Goal: Transaction & Acquisition: Purchase product/service

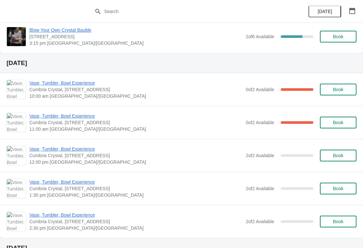
scroll to position [234, 0]
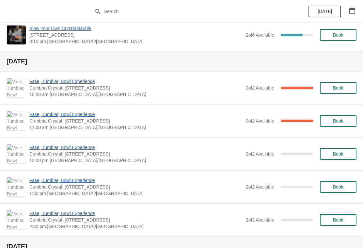
click at [343, 155] on span "Book" at bounding box center [338, 153] width 10 height 5
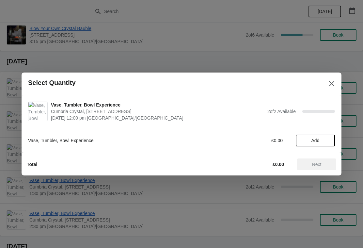
click at [326, 142] on span "Add" at bounding box center [315, 140] width 27 height 5
click at [328, 141] on icon at bounding box center [326, 140] width 7 height 7
click at [323, 163] on span "Next" at bounding box center [316, 164] width 29 height 5
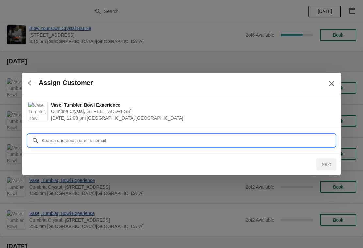
click at [105, 142] on input "Customer" at bounding box center [188, 141] width 294 height 12
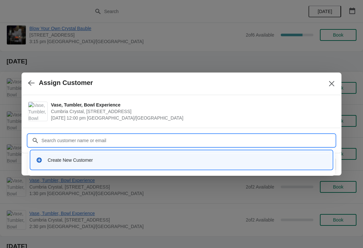
click at [42, 161] on div "Create New Customer" at bounding box center [181, 160] width 291 height 7
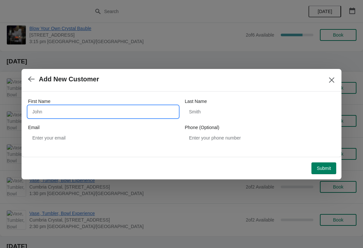
click at [67, 110] on input "First Name" at bounding box center [103, 112] width 150 height 12
type input "[PERSON_NAME]"
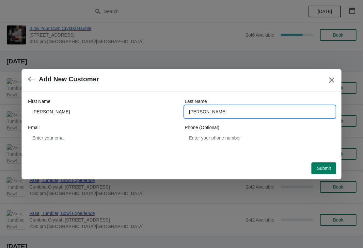
type input "[PERSON_NAME]"
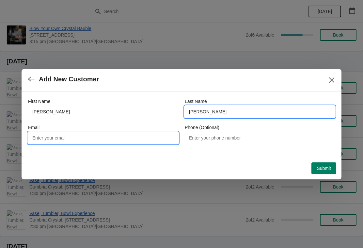
click at [133, 139] on input "Email" at bounding box center [103, 138] width 150 height 12
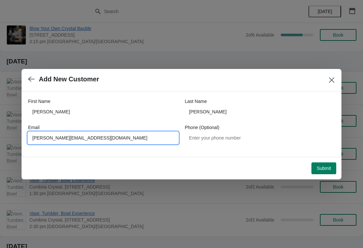
type input "[PERSON_NAME][EMAIL_ADDRESS][DOMAIN_NAME]"
click at [326, 170] on span "Submit" at bounding box center [324, 168] width 14 height 5
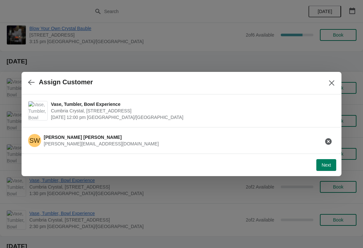
click at [328, 168] on button "Next" at bounding box center [326, 165] width 20 height 12
select select "Yes, I will collect"
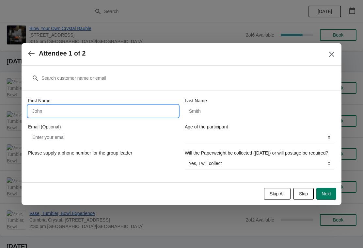
click at [103, 105] on input "First Name" at bounding box center [103, 111] width 150 height 12
type input "[PERSON_NAME]"
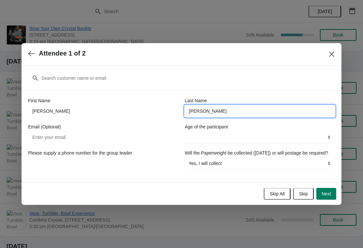
type input "[PERSON_NAME]"
click at [259, 135] on select "16+ years" at bounding box center [260, 137] width 150 height 12
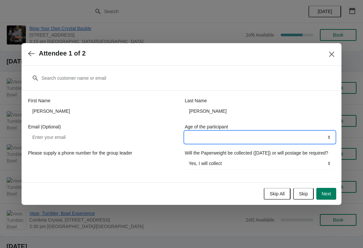
select select "16+ years"
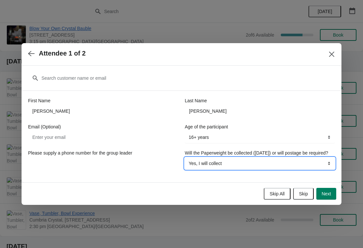
click at [272, 164] on select "Yes, I will collect No, I will require postage" at bounding box center [260, 163] width 150 height 12
click at [241, 169] on select "Yes, I will collect No, I will require postage" at bounding box center [260, 163] width 150 height 12
select select "No, I will require postage"
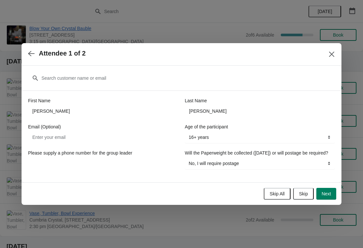
click at [331, 196] on span "Next" at bounding box center [326, 193] width 9 height 5
select select
select select "Yes, I will collect"
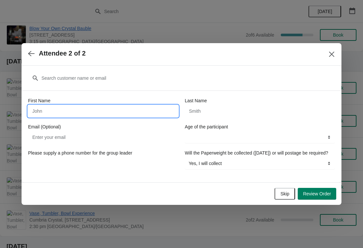
click at [101, 106] on input "First Name" at bounding box center [103, 111] width 150 height 12
type input "[PERSON_NAME]"
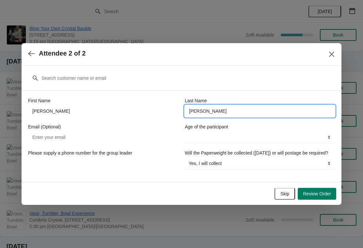
type input "[PERSON_NAME]"
click at [284, 132] on select "16+ years" at bounding box center [260, 137] width 150 height 12
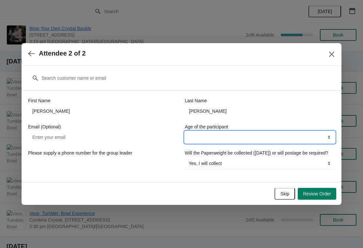
select select "16+ years"
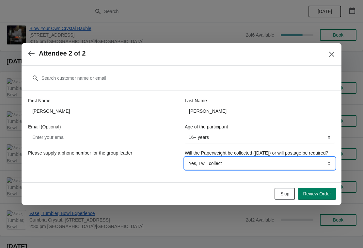
click at [261, 167] on select "Yes, I will collect No, I will require postage" at bounding box center [260, 163] width 150 height 12
select select "No, I will require postage"
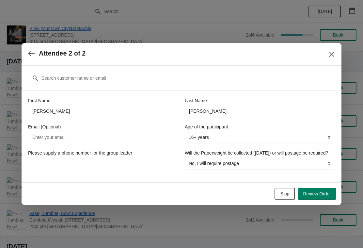
click at [323, 196] on span "Review Order" at bounding box center [317, 193] width 28 height 5
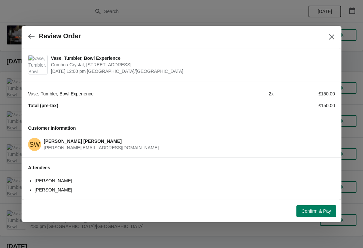
click at [317, 206] on button "Confirm & Pay" at bounding box center [317, 211] width 40 height 12
